Goal: Transaction & Acquisition: Purchase product/service

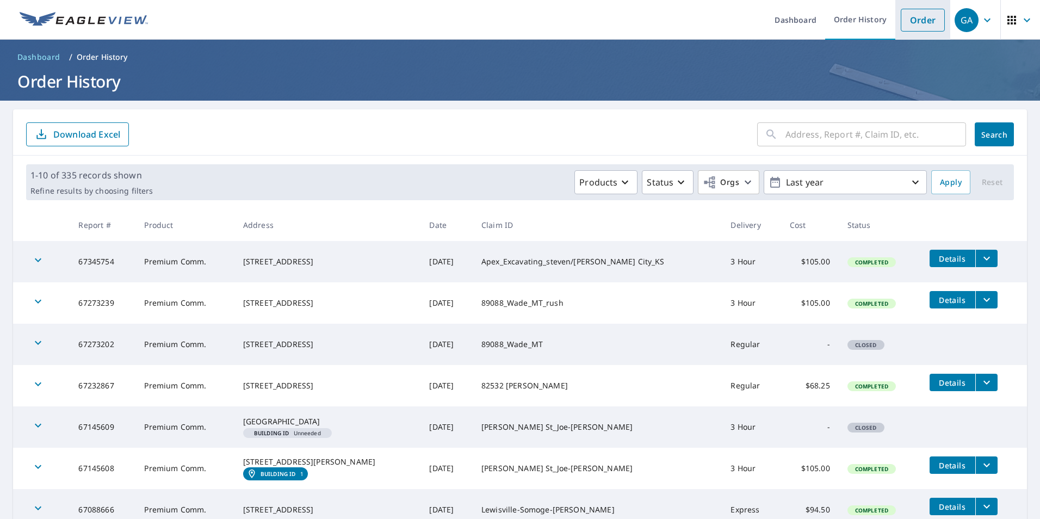
click at [910, 14] on link "Order" at bounding box center [922, 20] width 44 height 23
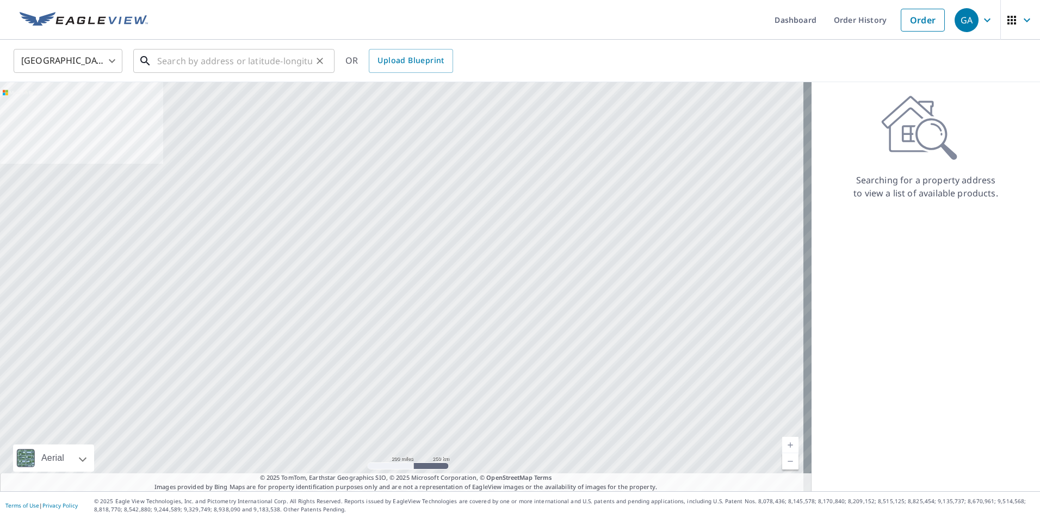
click at [228, 58] on input "text" at bounding box center [234, 61] width 155 height 30
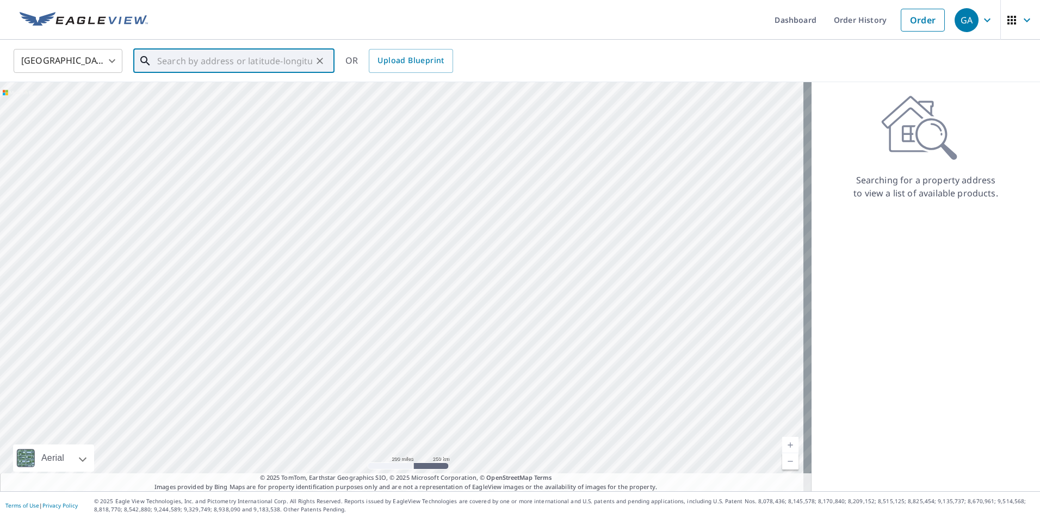
paste input "[STREET_ADDRESS]"
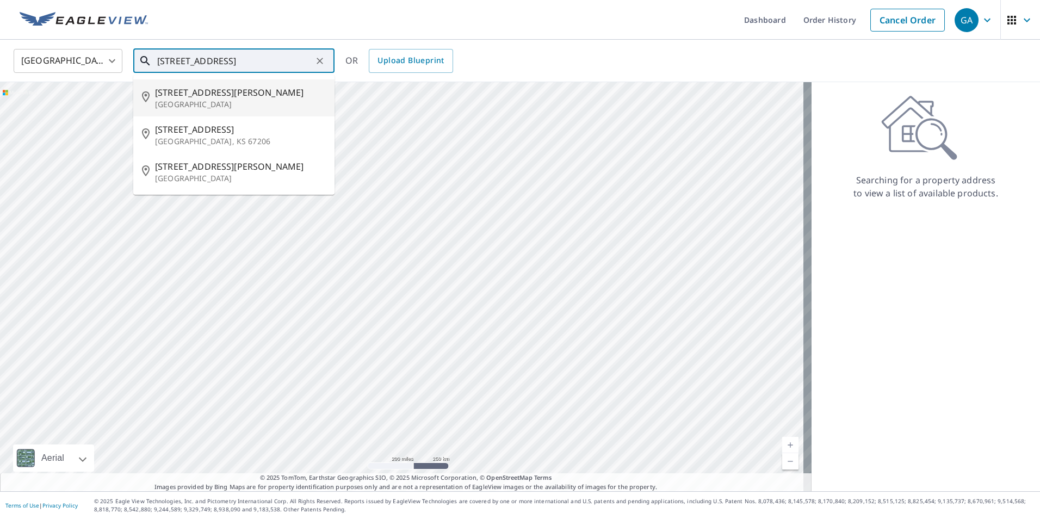
click at [265, 97] on span "[STREET_ADDRESS][PERSON_NAME]" at bounding box center [240, 92] width 171 height 13
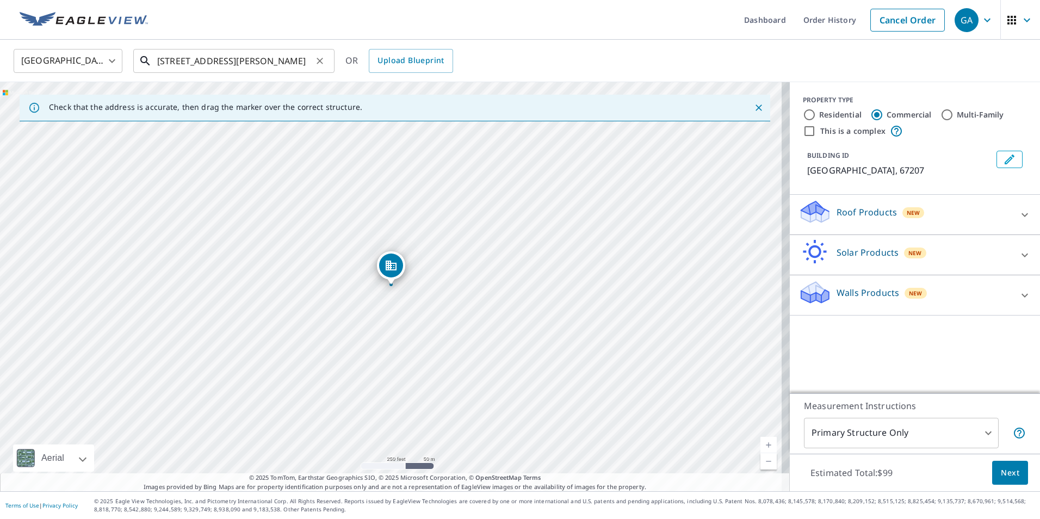
click at [181, 63] on input "[STREET_ADDRESS][PERSON_NAME]" at bounding box center [234, 61] width 155 height 30
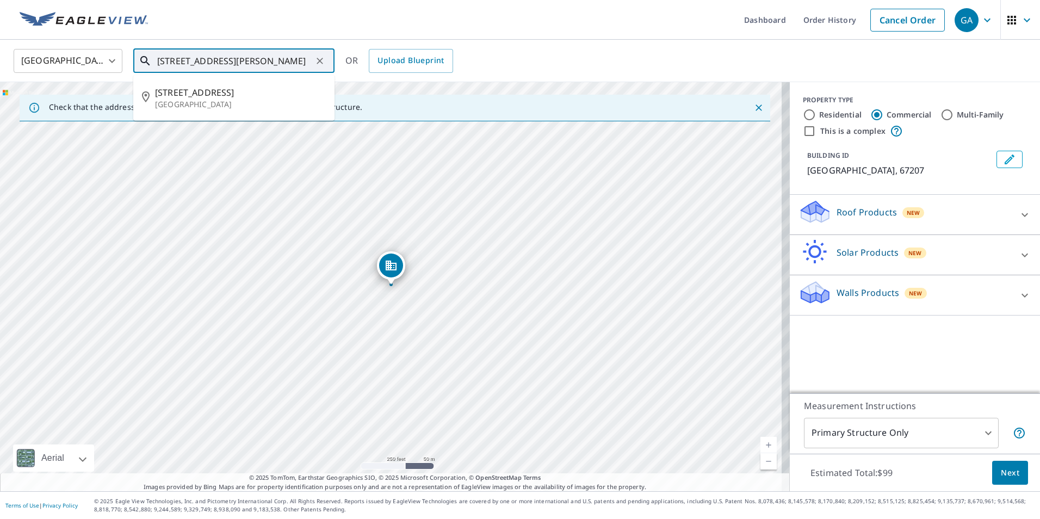
drag, startPoint x: 191, startPoint y: 59, endPoint x: 183, endPoint y: 60, distance: 8.8
click at [183, 60] on input "[STREET_ADDRESS][PERSON_NAME]" at bounding box center [234, 61] width 155 height 30
drag, startPoint x: 288, startPoint y: 59, endPoint x: 300, endPoint y: 57, distance: 12.2
click at [289, 59] on input "[STREET_ADDRESS]" at bounding box center [234, 61] width 155 height 30
drag, startPoint x: 300, startPoint y: 57, endPoint x: 93, endPoint y: 58, distance: 207.2
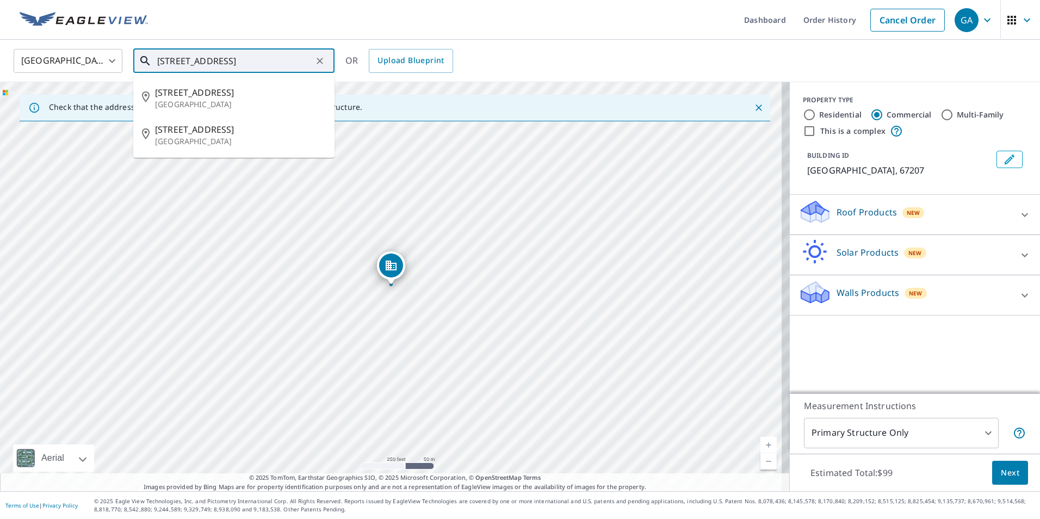
click at [90, 58] on div "[GEOGRAPHIC_DATA] [GEOGRAPHIC_DATA] ​ [STREET_ADDRESS] ​ [STREET_ADDRESS] [STRE…" at bounding box center [515, 61] width 1021 height 26
paste input "W Clay St"
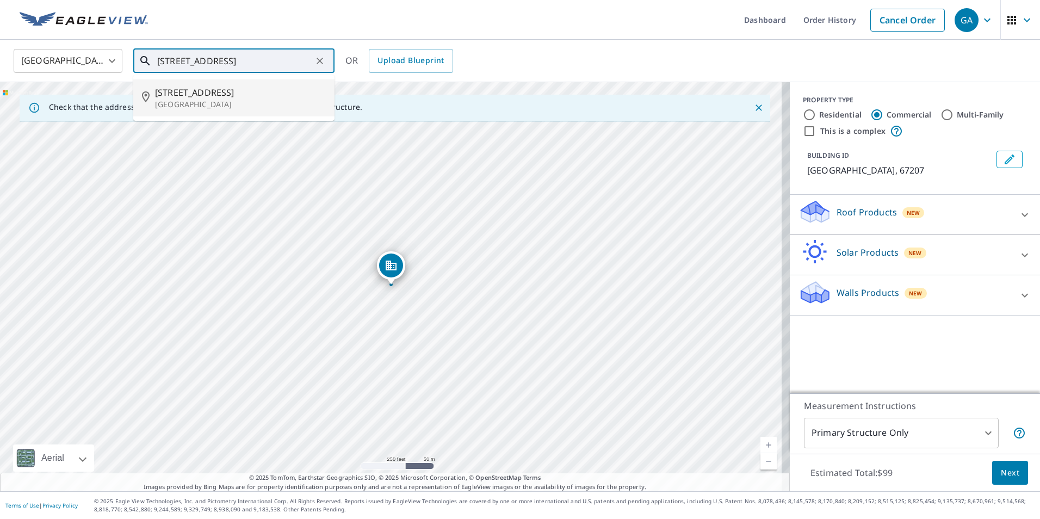
click at [235, 96] on span "[STREET_ADDRESS]" at bounding box center [240, 92] width 171 height 13
type input "[STREET_ADDRESS]"
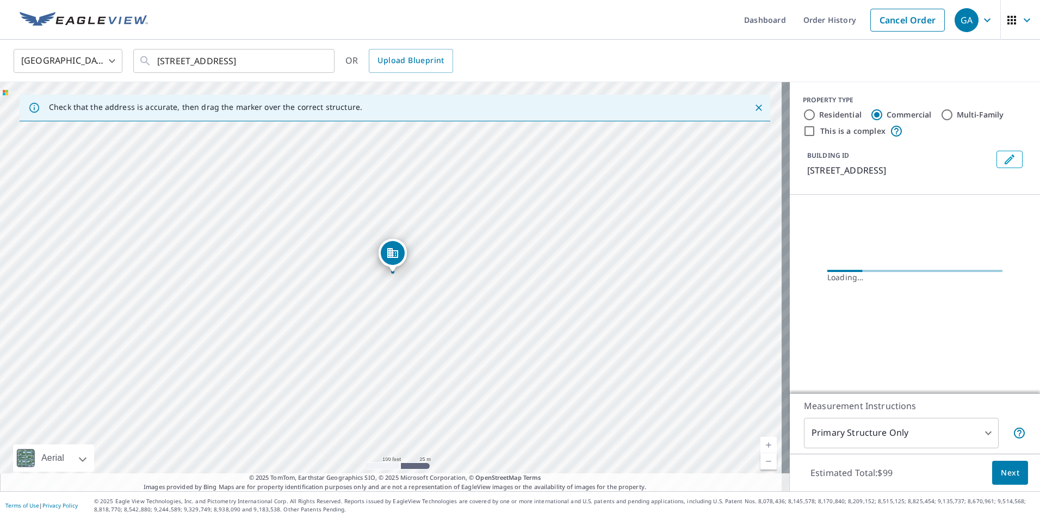
drag, startPoint x: 406, startPoint y: 260, endPoint x: 396, endPoint y: 250, distance: 14.3
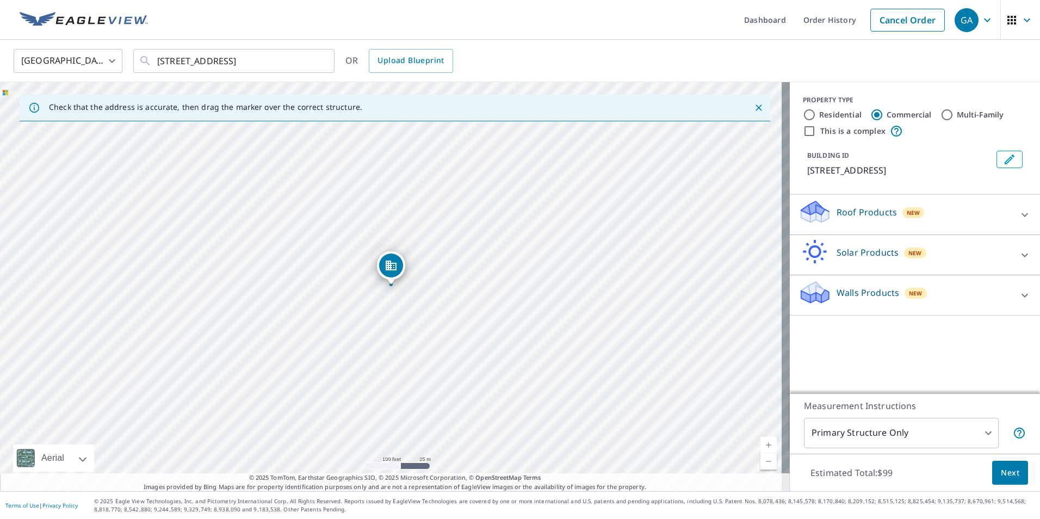
click at [862, 202] on div "Roof Products New" at bounding box center [904, 214] width 213 height 31
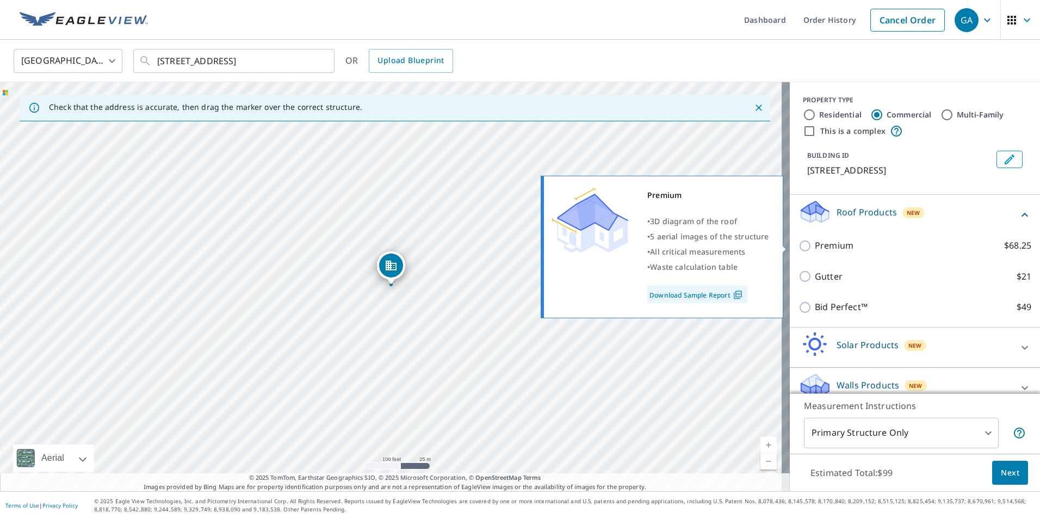
click at [825, 244] on p "Premium" at bounding box center [833, 246] width 39 height 14
click at [814, 244] on input "Premium $68.25" at bounding box center [806, 245] width 16 height 13
checkbox input "true"
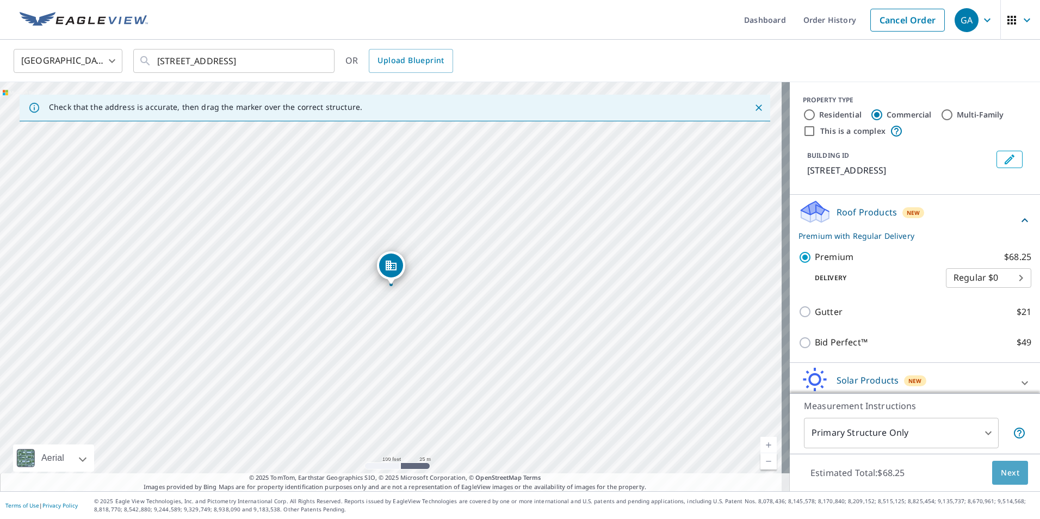
click at [1004, 471] on span "Next" at bounding box center [1009, 473] width 18 height 14
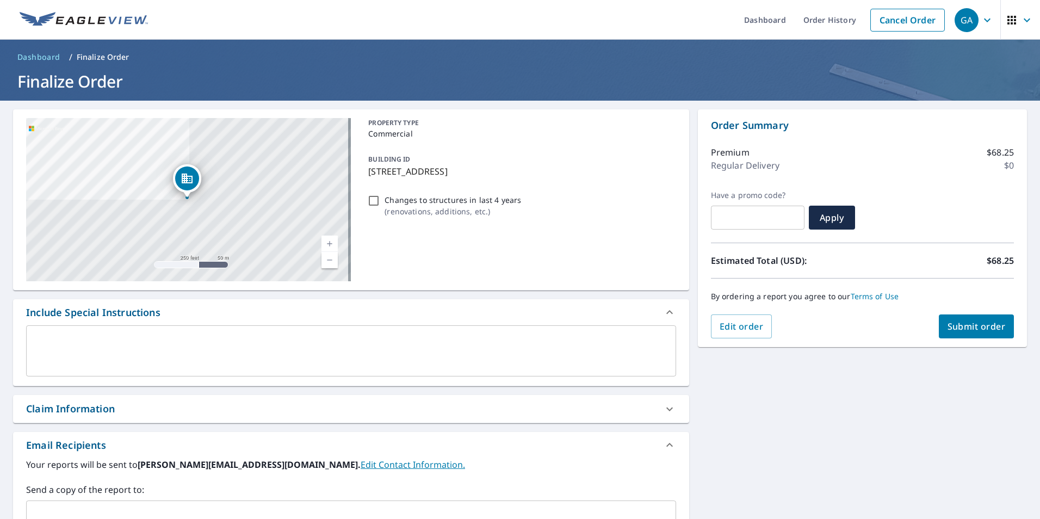
click at [129, 414] on div "Claim Information" at bounding box center [341, 408] width 630 height 15
checkbox input "true"
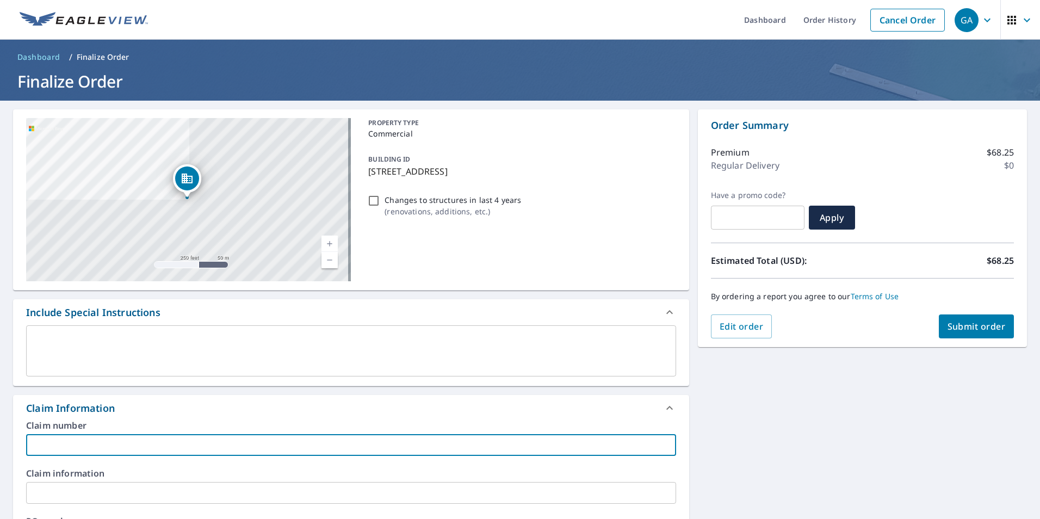
click at [83, 442] on input "text" at bounding box center [351, 445] width 650 height 22
paste input "86846"
type input "86846"
checkbox input "true"
click at [98, 447] on input "86846" at bounding box center [351, 445] width 650 height 22
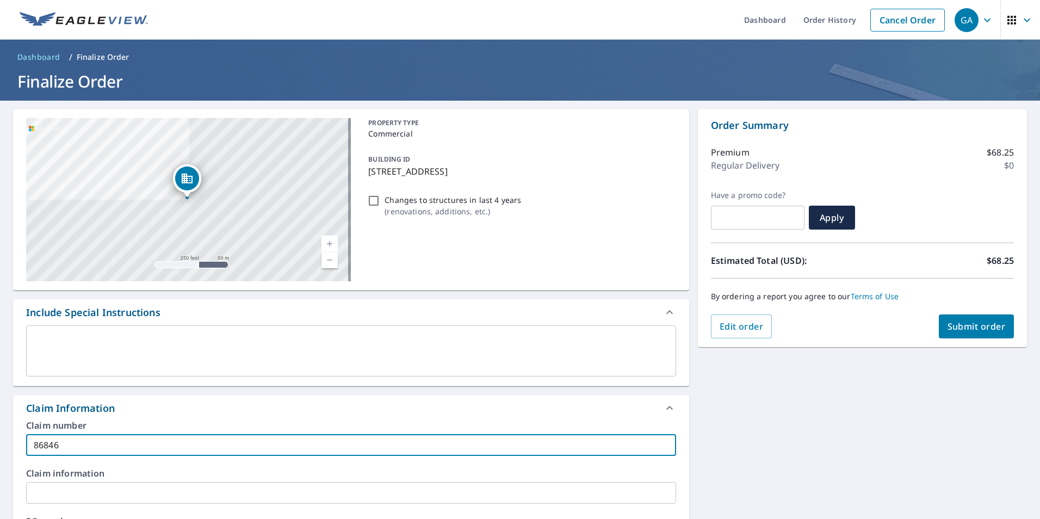
type input "86846_"
checkbox input "true"
paste input "[PERSON_NAME] Tool Co"
type input "86846_Safarik Tool Co"
checkbox input "true"
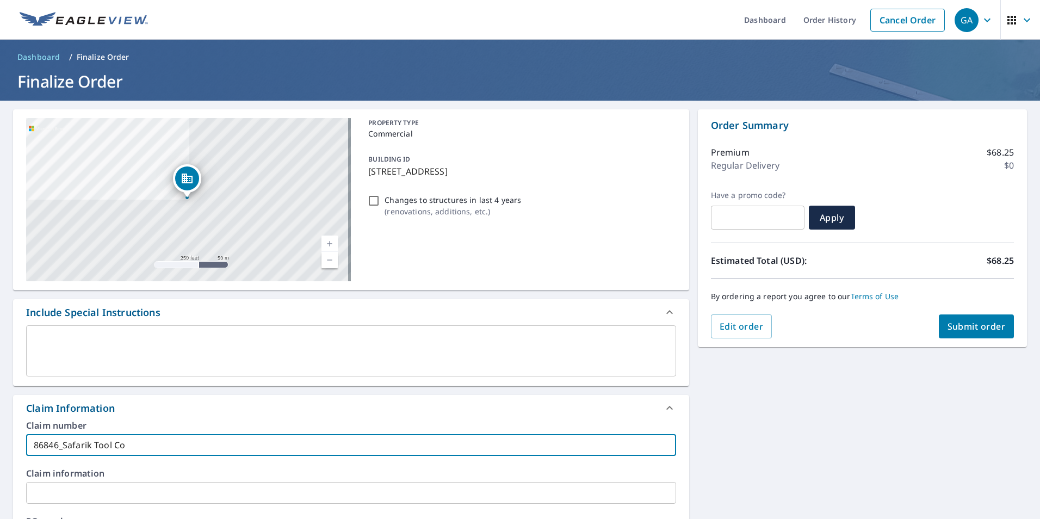
type input "86846_Safarik Tool Co"
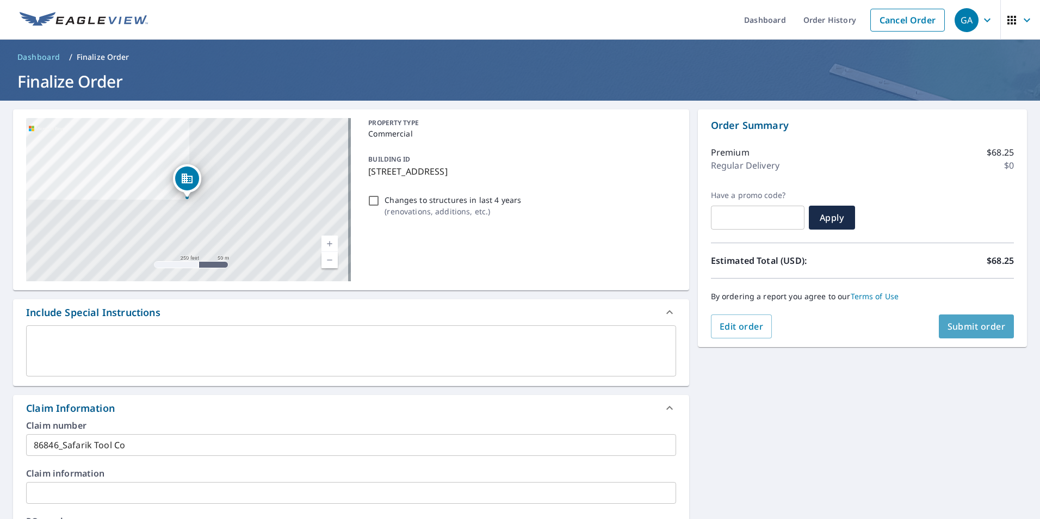
click at [978, 329] on span "Submit order" at bounding box center [976, 326] width 58 height 12
checkbox input "true"
